Goal: Information Seeking & Learning: Learn about a topic

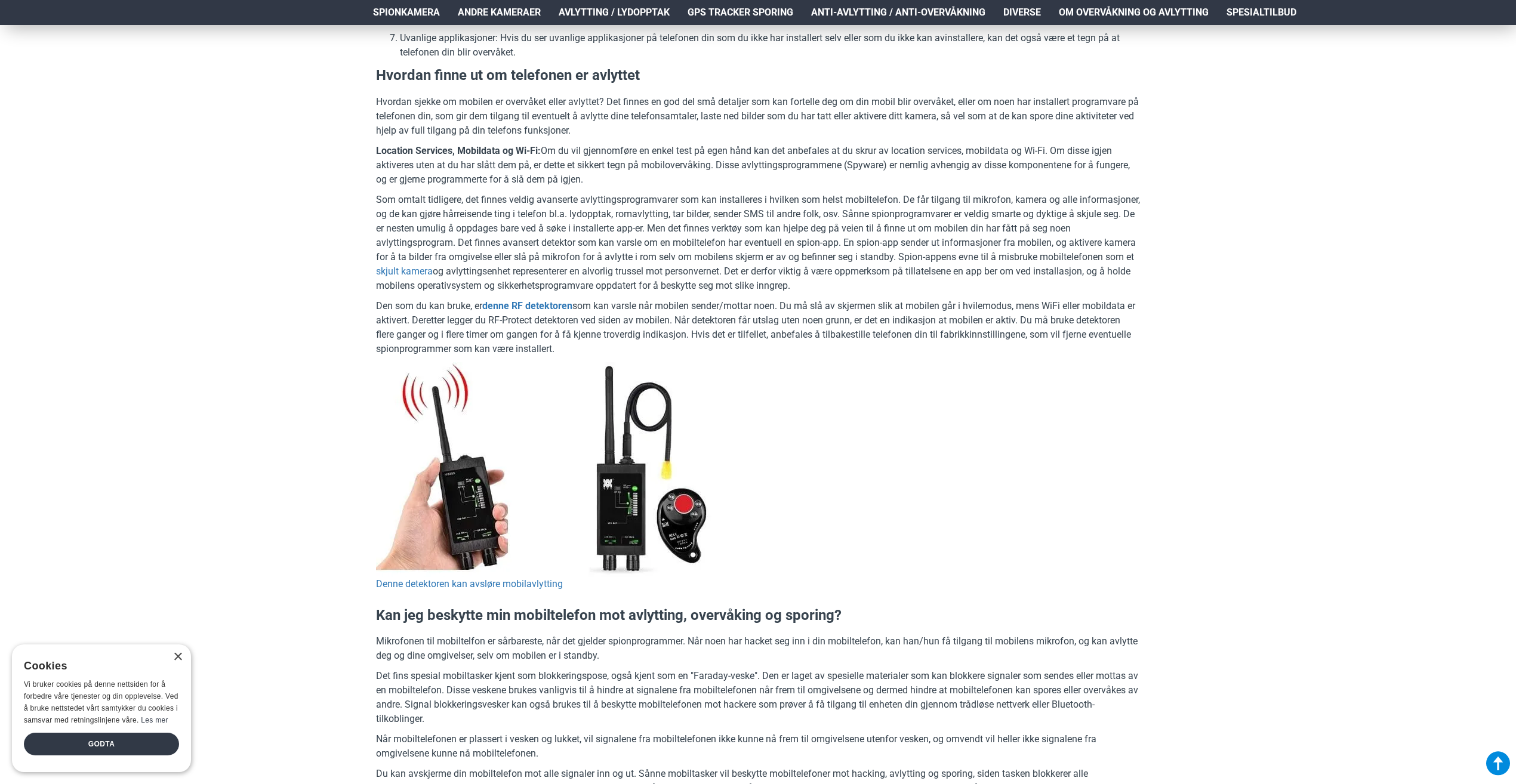
scroll to position [1075, 0]
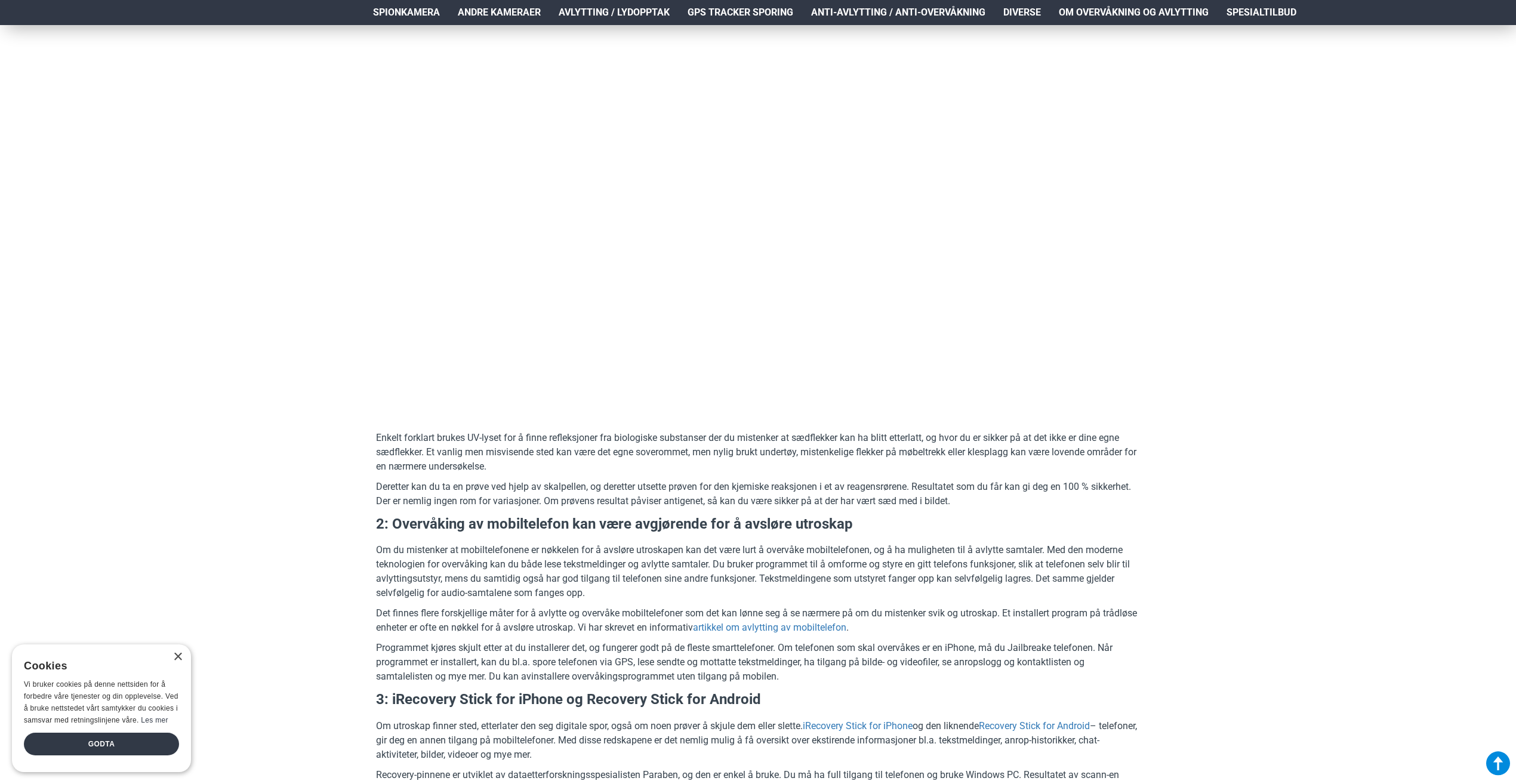
scroll to position [955, 0]
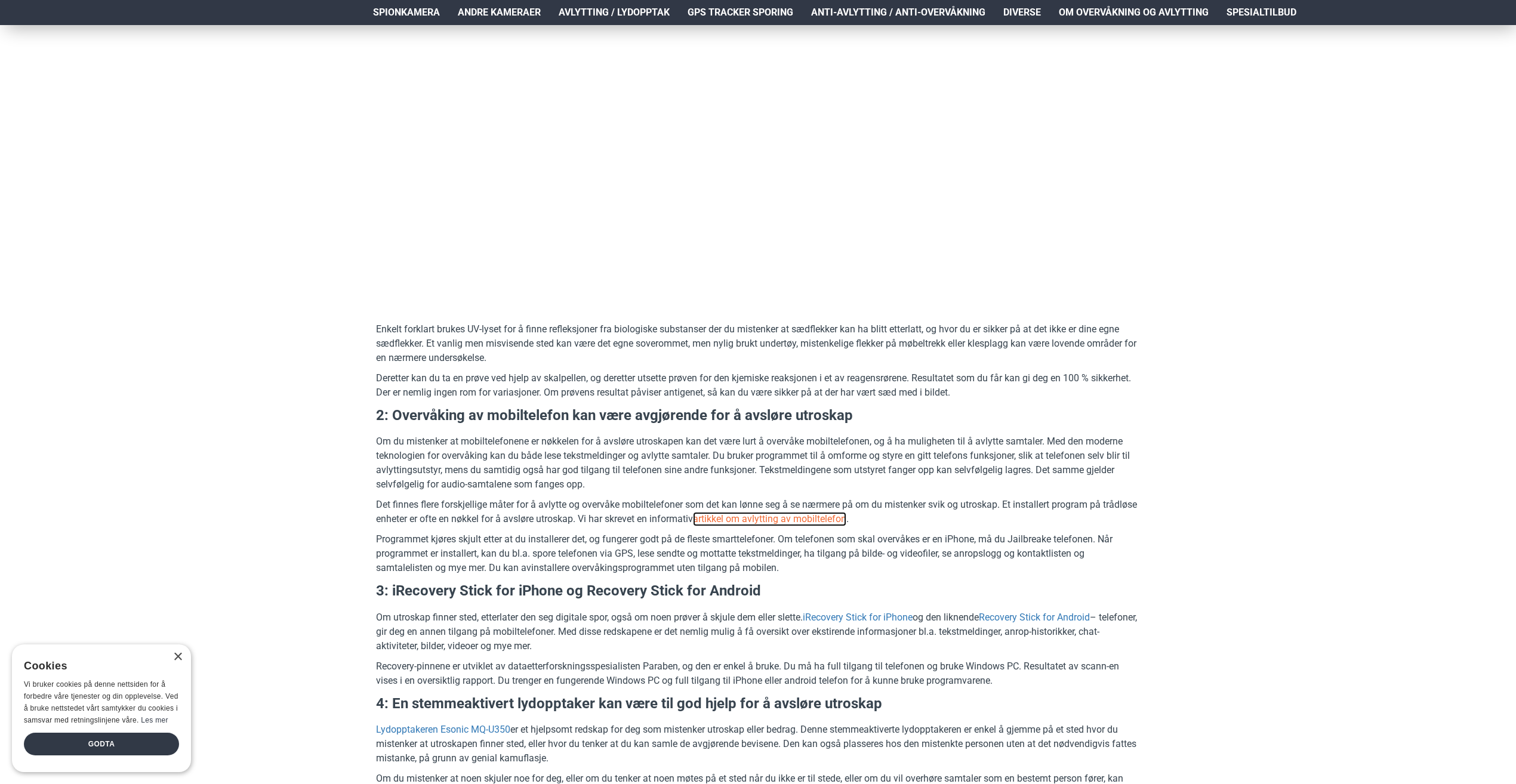
click at [809, 519] on link "artikkel om avlytting av mobiltelefon" at bounding box center [770, 519] width 154 height 15
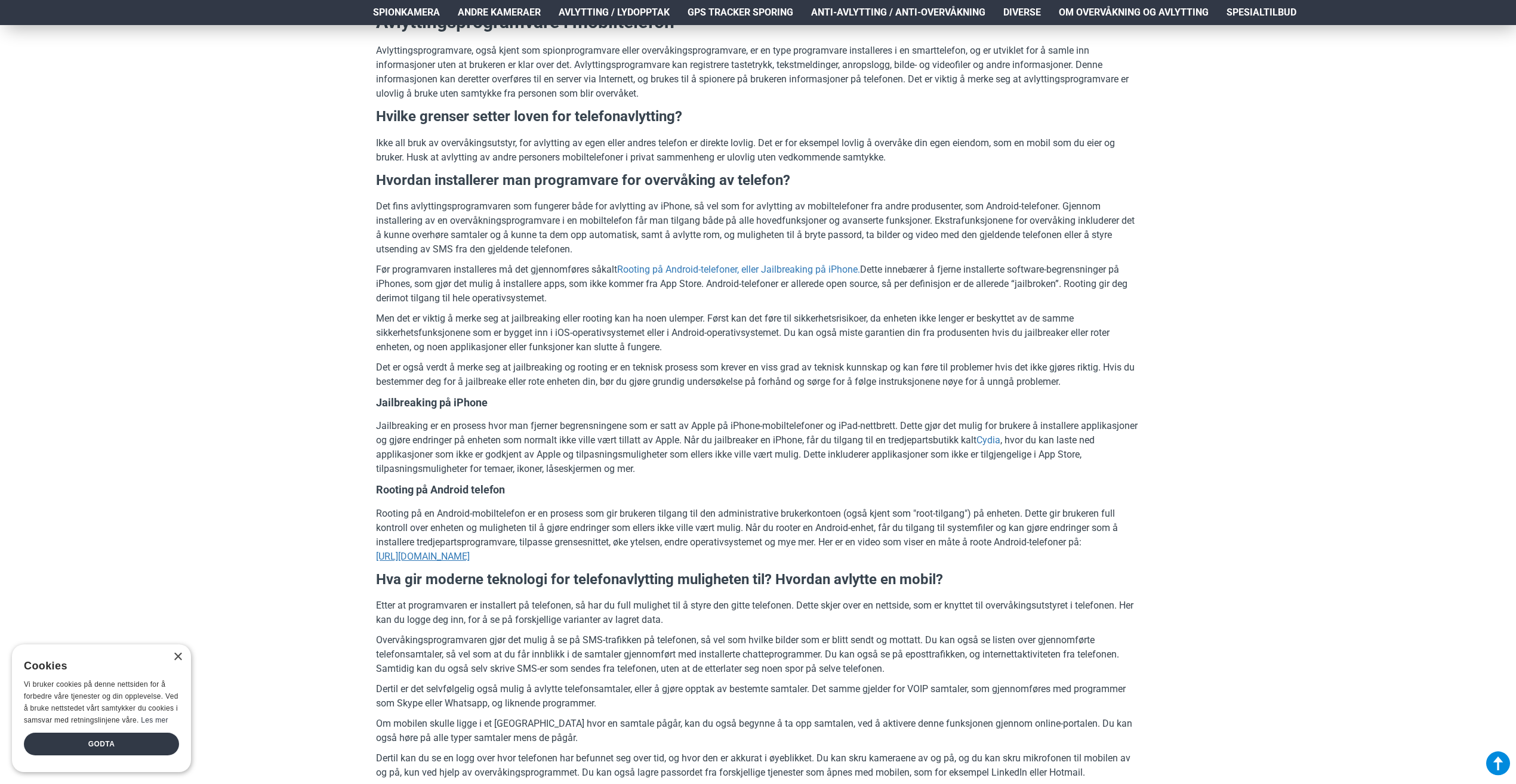
scroll to position [537, 0]
